Goal: Check status

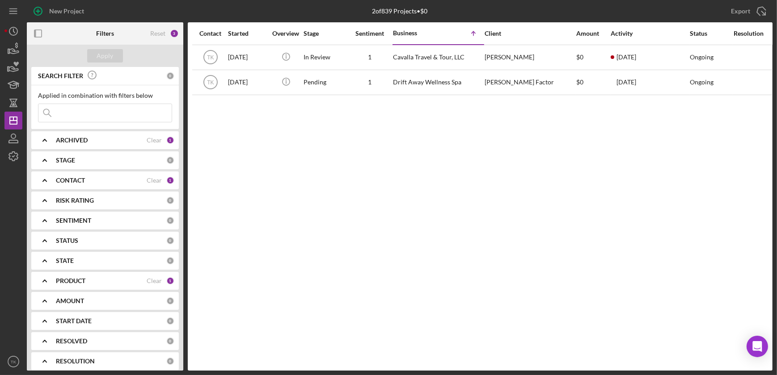
click at [84, 180] on b "CONTACT" at bounding box center [70, 180] width 29 height 7
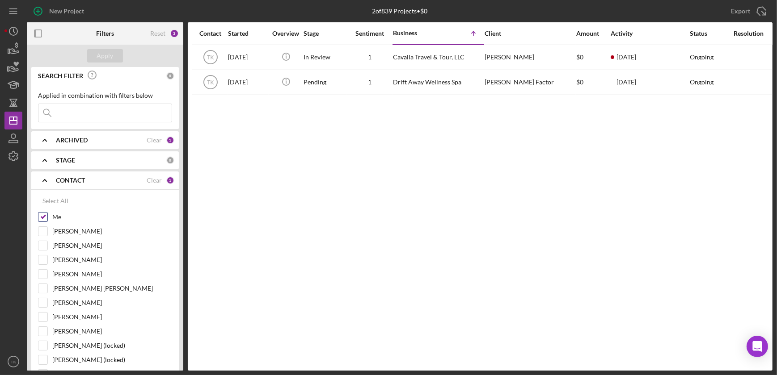
click at [45, 219] on input "Me" at bounding box center [42, 217] width 9 height 9
checkbox input "false"
click at [40, 271] on input "[PERSON_NAME]" at bounding box center [42, 274] width 9 height 9
checkbox input "true"
click at [99, 51] on div "Apply" at bounding box center [105, 55] width 17 height 13
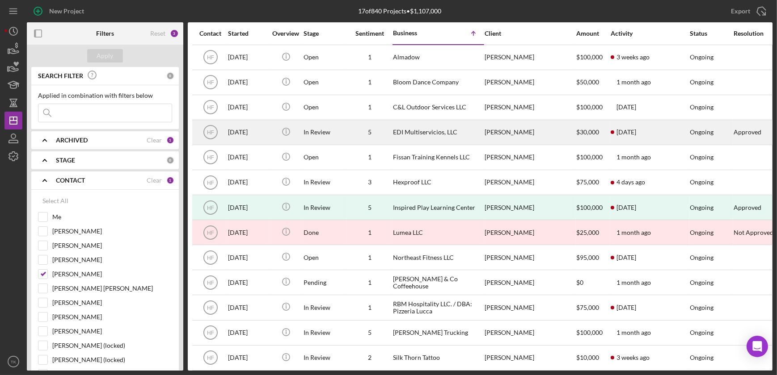
click at [411, 127] on div "EDI Multiservicios, LLC" at bounding box center [437, 133] width 89 height 24
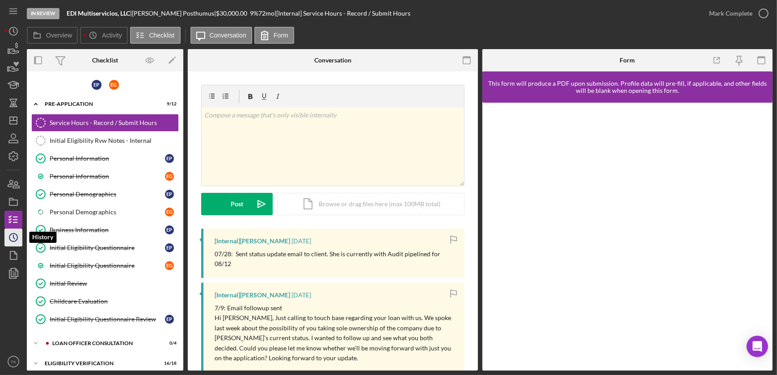
click at [12, 235] on icon "Icon/History" at bounding box center [13, 238] width 22 height 22
